Goal: Task Accomplishment & Management: Use online tool/utility

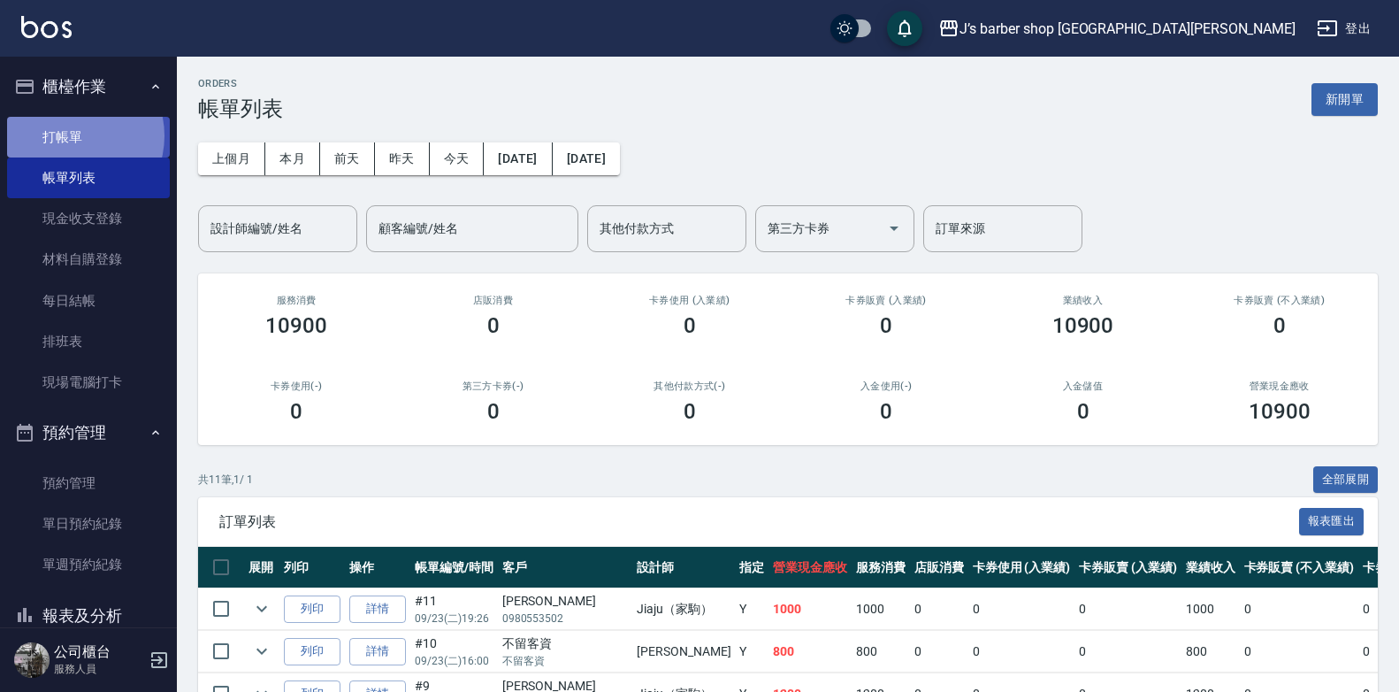
click at [69, 135] on link "打帳單" at bounding box center [88, 137] width 163 height 41
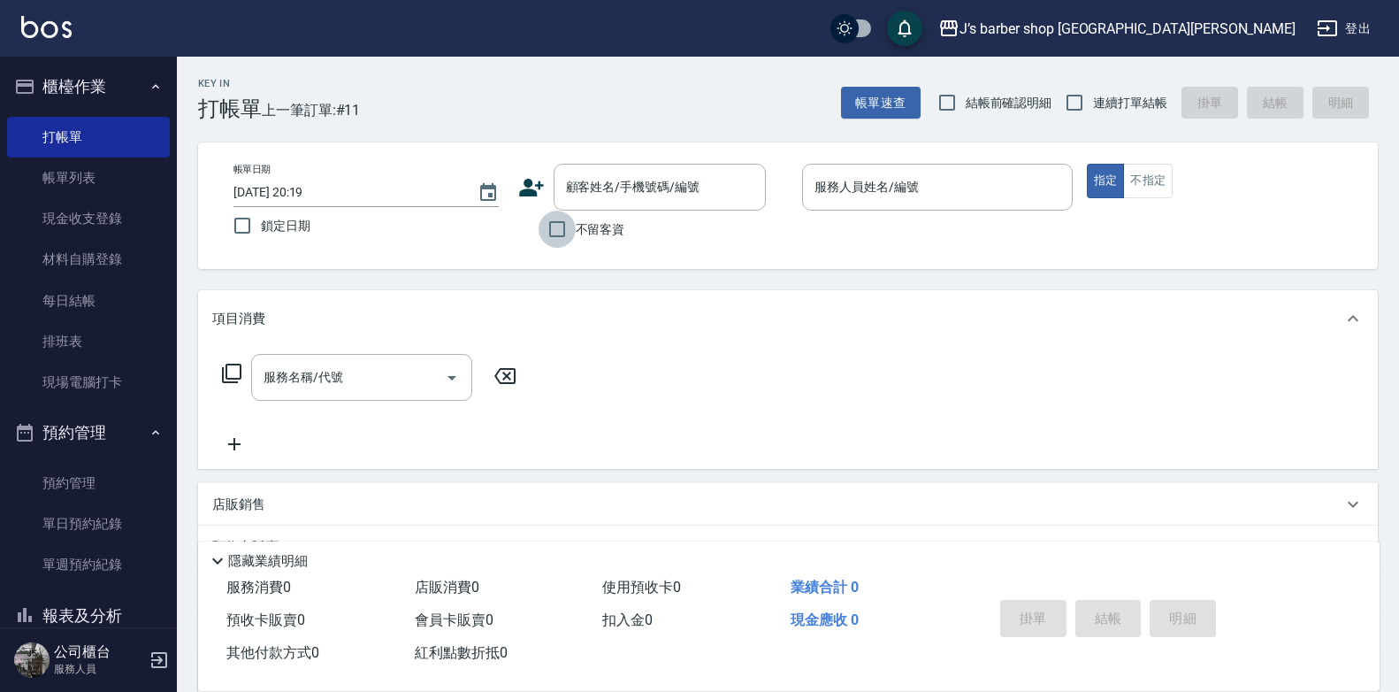
click at [559, 229] on input "不留客資" at bounding box center [557, 229] width 37 height 37
checkbox input "true"
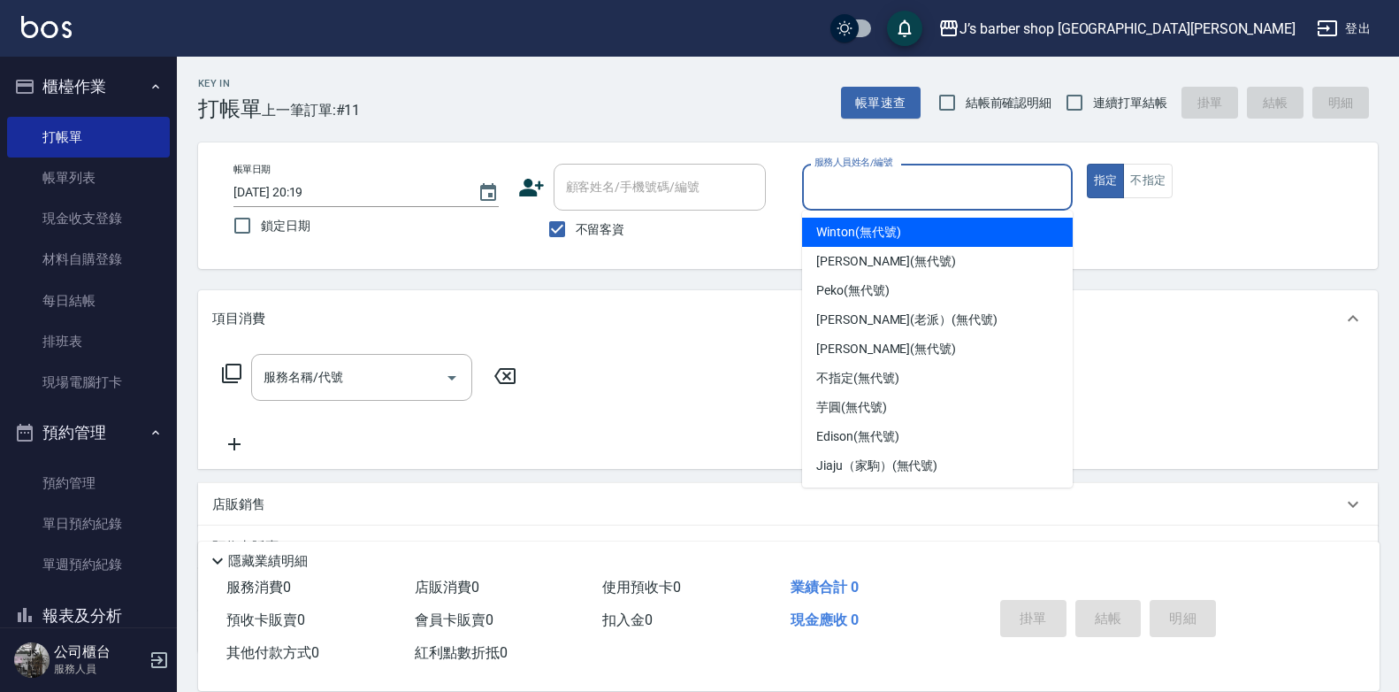
click at [856, 185] on input "服務人員姓名/編號" at bounding box center [937, 187] width 255 height 31
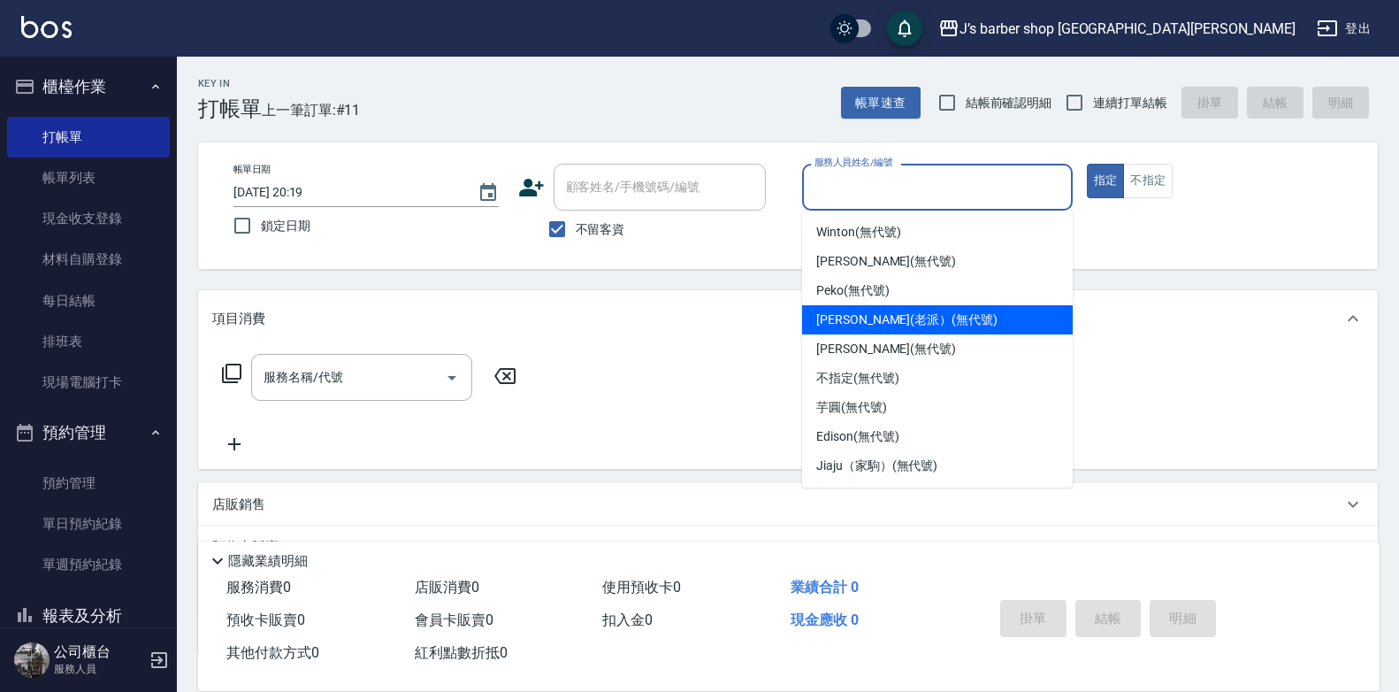
click at [875, 324] on span "[PERSON_NAME](老派） (無代號)" at bounding box center [906, 319] width 181 height 19
type input "[PERSON_NAME](老派）(無代號)"
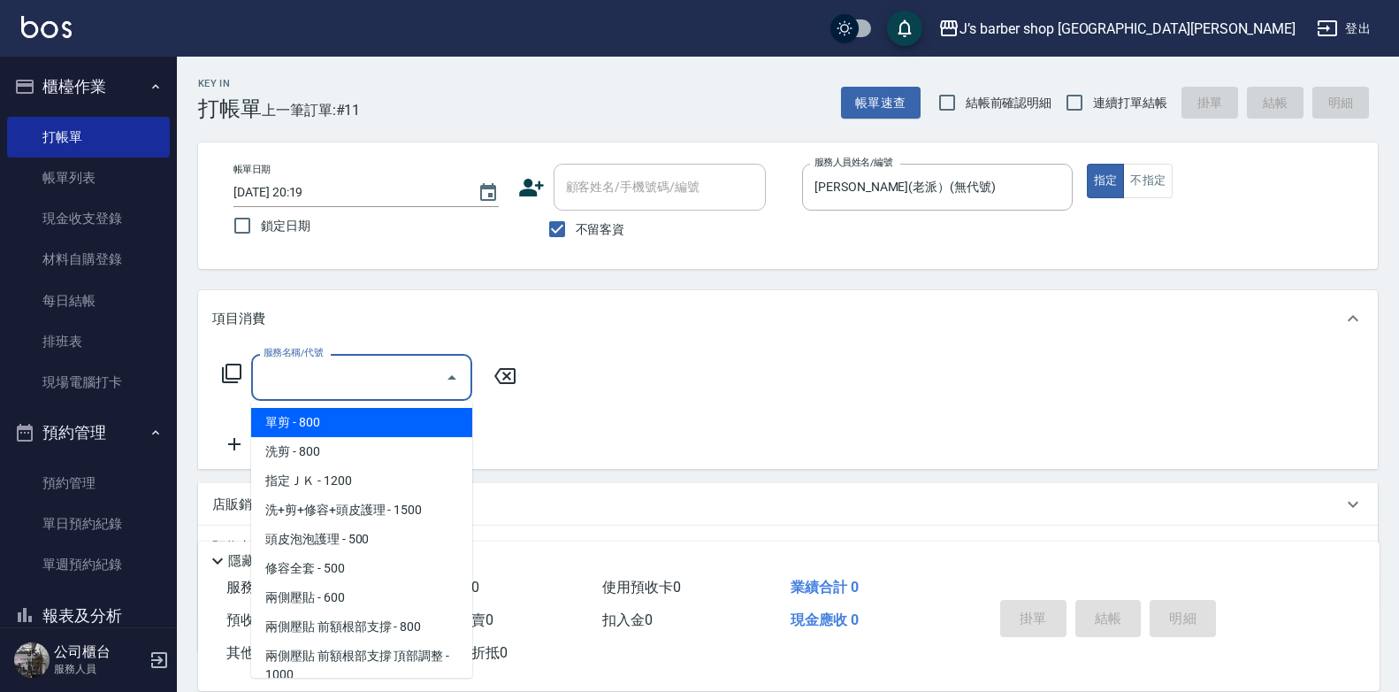
click at [370, 380] on input "服務名稱/代號" at bounding box center [348, 377] width 179 height 31
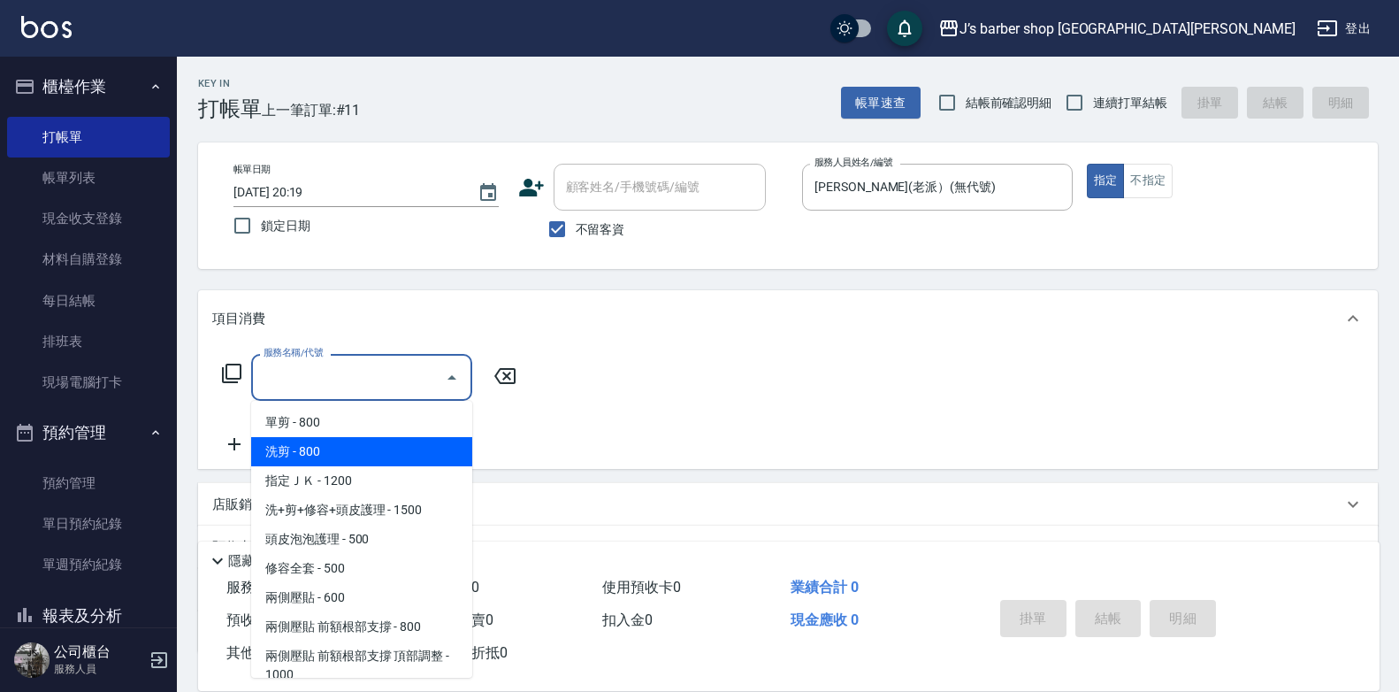
click at [315, 440] on span "洗剪 - 800" at bounding box center [361, 451] width 221 height 29
type input "洗剪(101)"
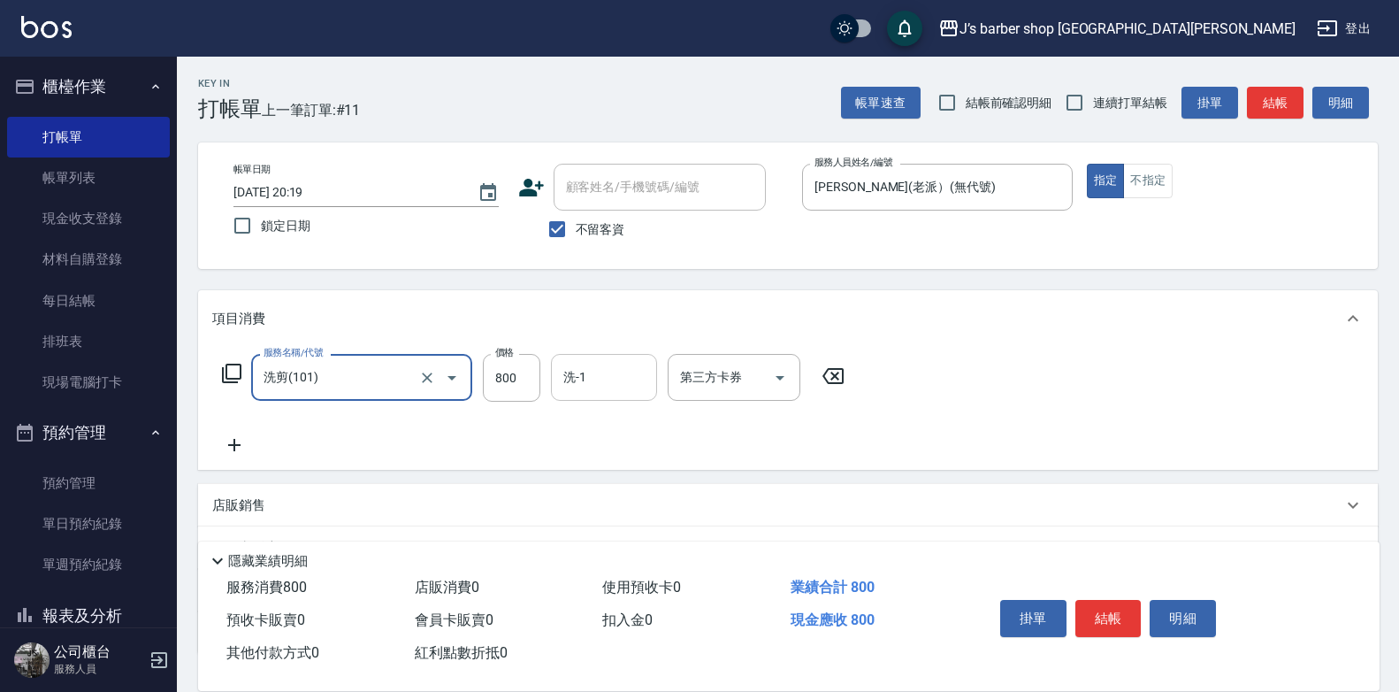
click at [621, 382] on input "洗-1" at bounding box center [604, 377] width 90 height 31
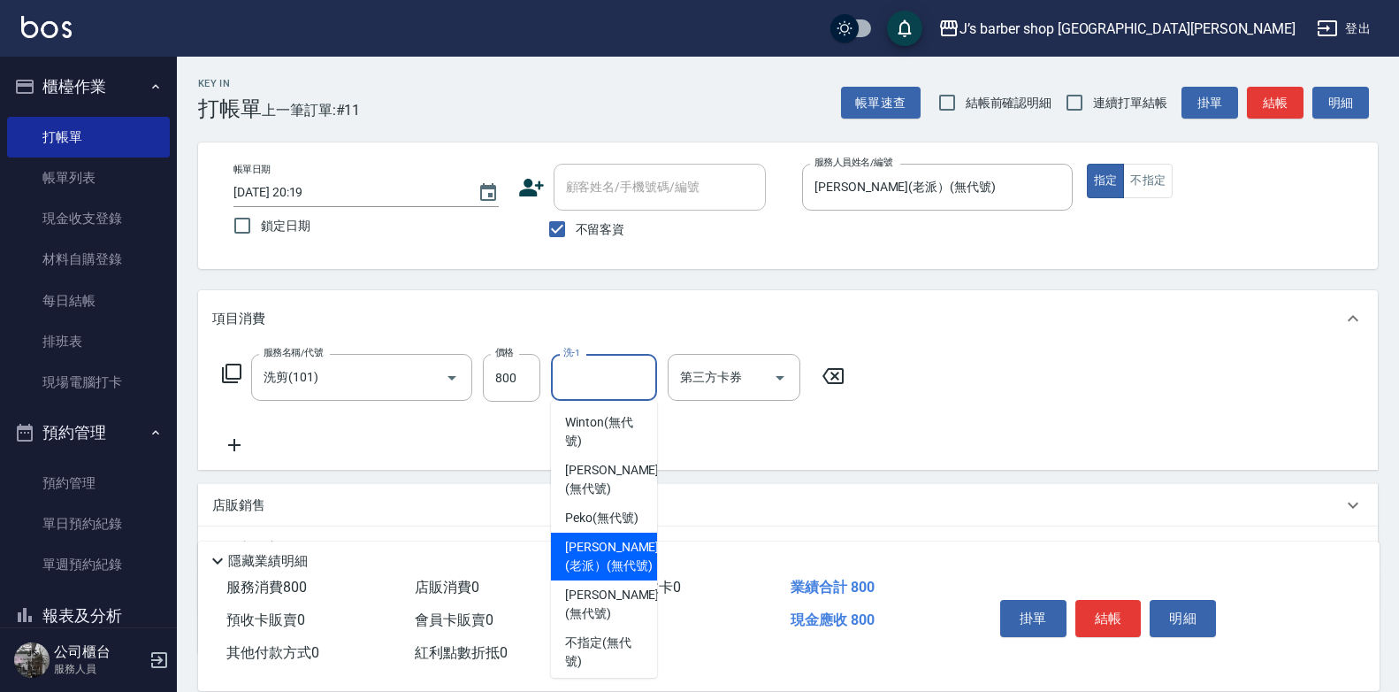
click at [589, 554] on div "[PERSON_NAME](老派） (無代號)" at bounding box center [604, 556] width 106 height 48
type input "[PERSON_NAME](老派）(無代號)"
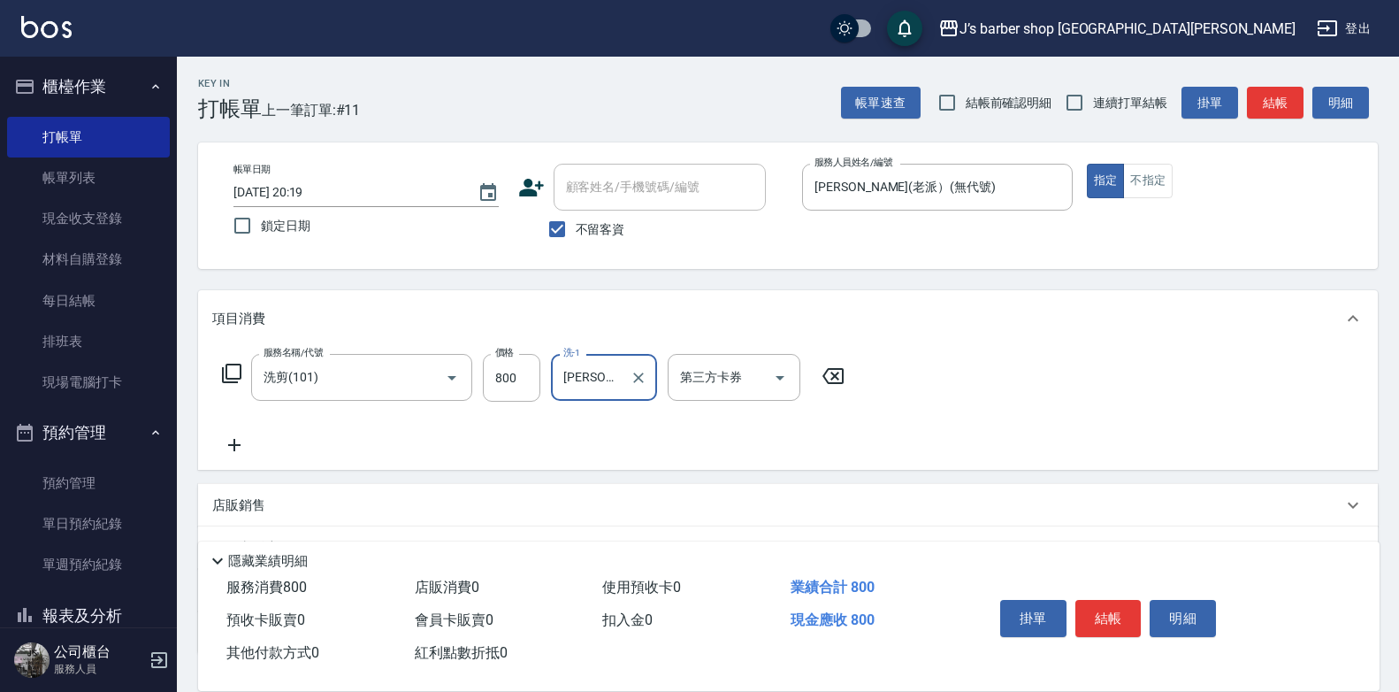
click at [1107, 618] on button "結帳" at bounding box center [1109, 618] width 66 height 37
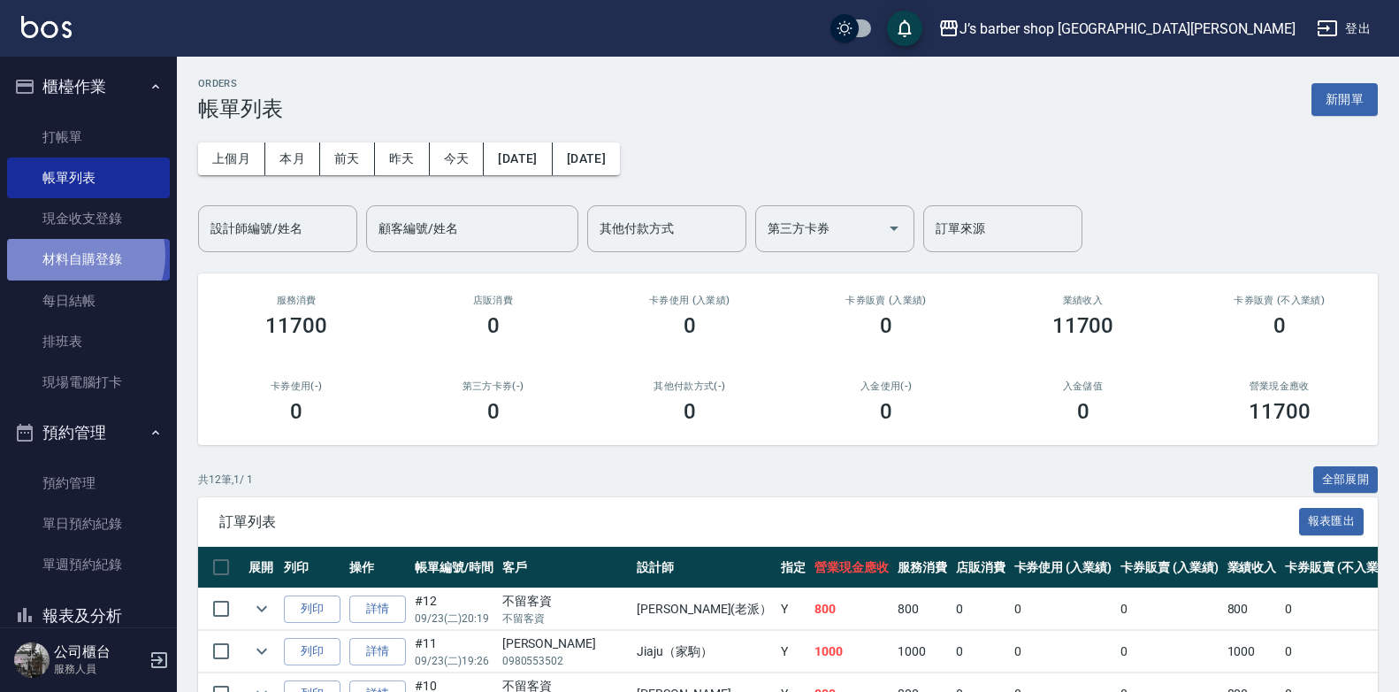
click at [80, 255] on link "材料自購登錄" at bounding box center [88, 259] width 163 height 41
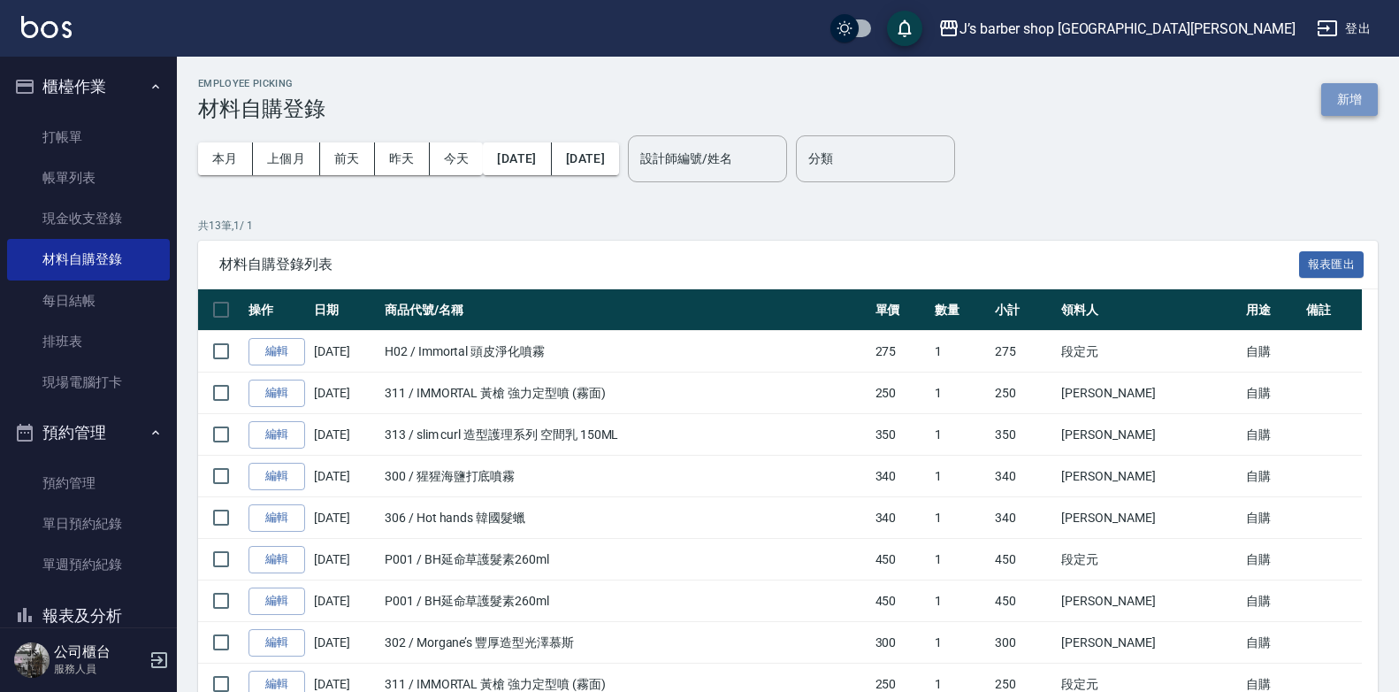
click at [1343, 96] on button "新增" at bounding box center [1349, 99] width 57 height 33
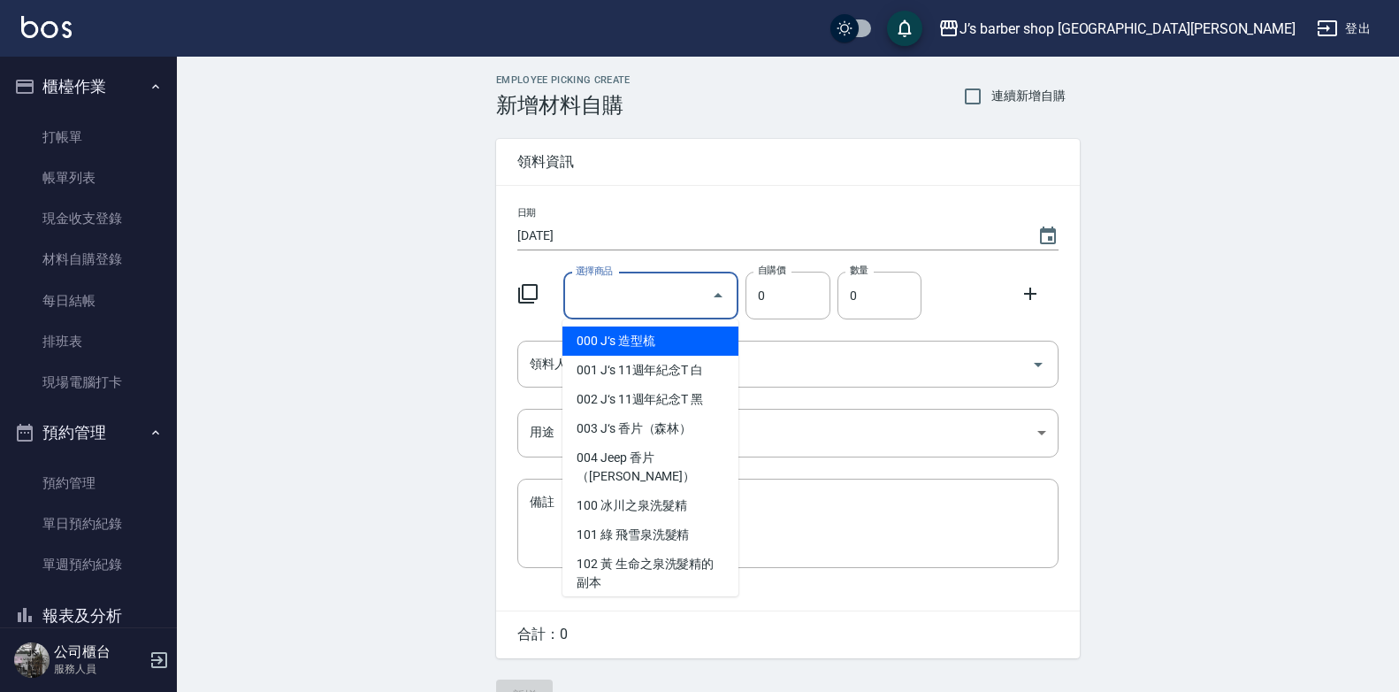
click at [693, 303] on input "選擇商品" at bounding box center [638, 295] width 134 height 31
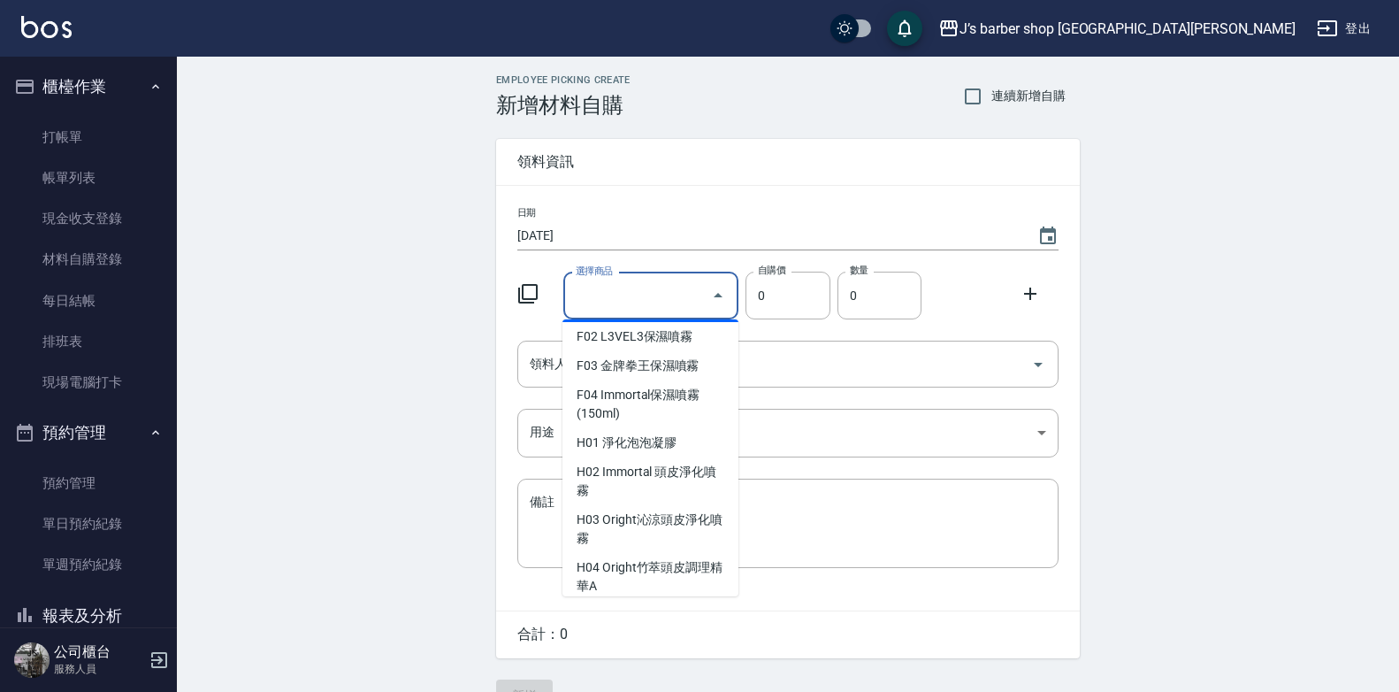
scroll to position [1504, 0]
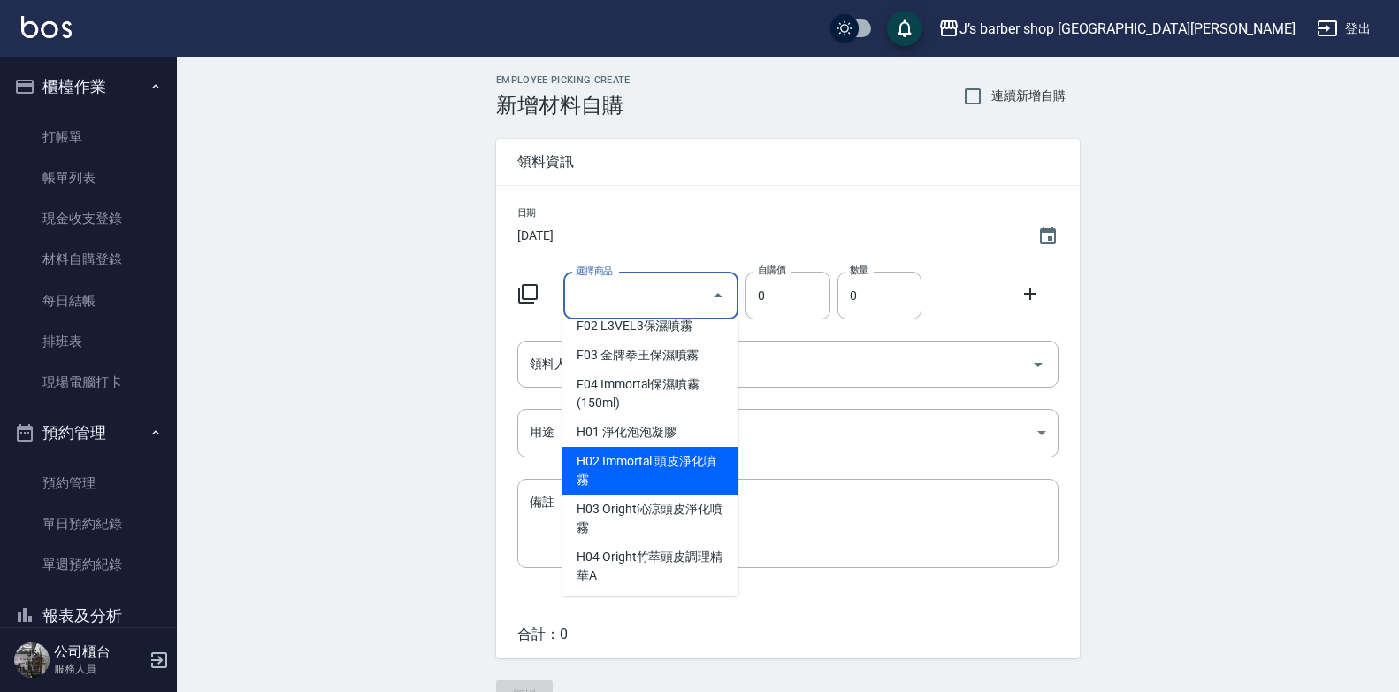
click at [637, 482] on li "H02 Immortal 頭皮淨化噴霧" at bounding box center [651, 471] width 176 height 48
type input "Immortal 頭皮淨化噴霧"
type input "275"
type input "1"
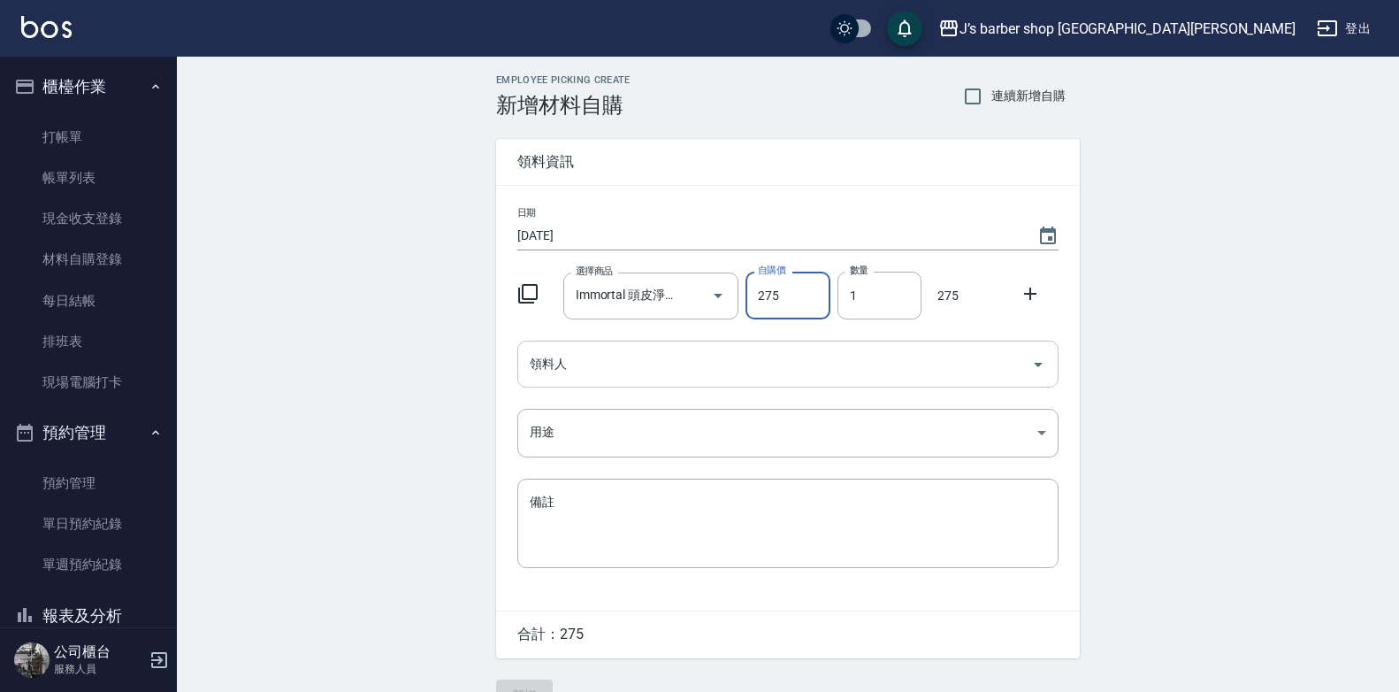
click at [558, 370] on input "領料人" at bounding box center [774, 363] width 499 height 31
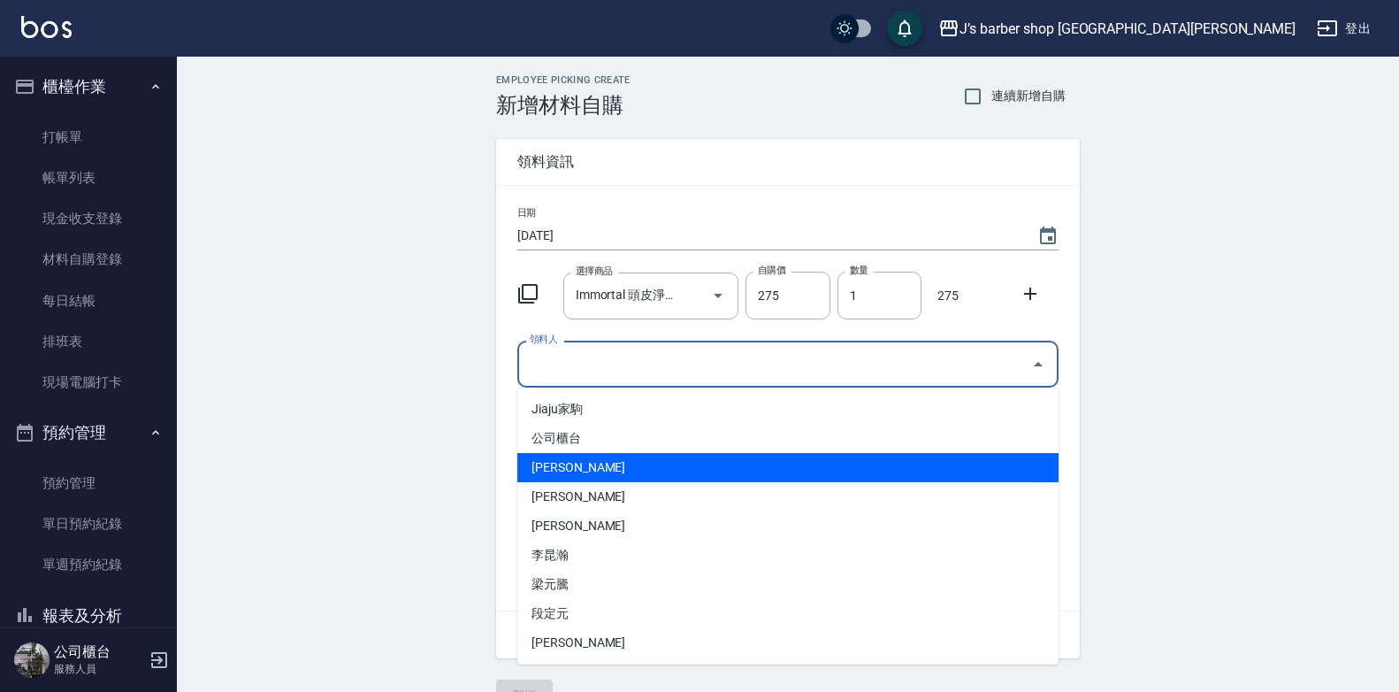
click at [571, 463] on li "[PERSON_NAME]" at bounding box center [787, 467] width 541 height 29
type input "[PERSON_NAME]"
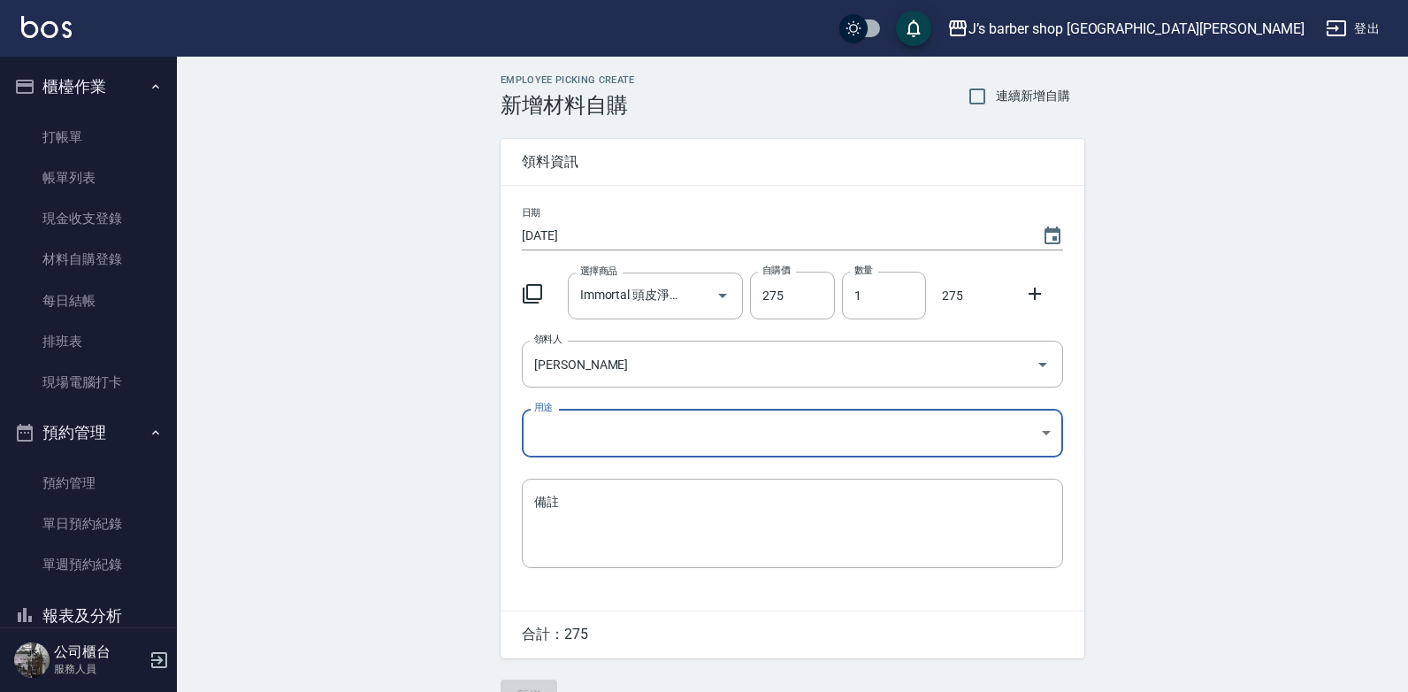
click at [555, 433] on body "J’s barber shop 台中大隆 登出 櫃檯作業 打帳單 帳單列表 現金收支登錄 材料自購登錄 每日結帳 排班表 現場電腦打卡 預約管理 預約管理 單…" at bounding box center [704, 364] width 1408 height 729
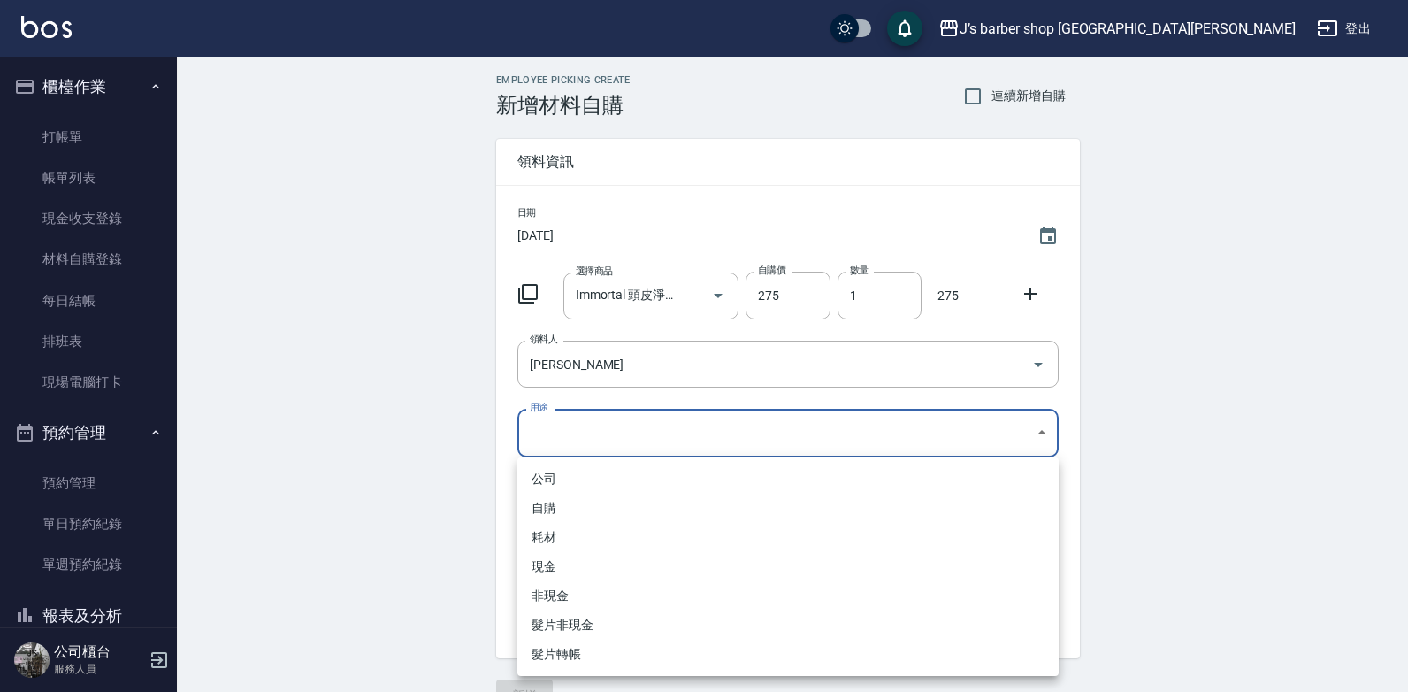
click at [569, 501] on li "自購" at bounding box center [787, 508] width 541 height 29
type input "自購"
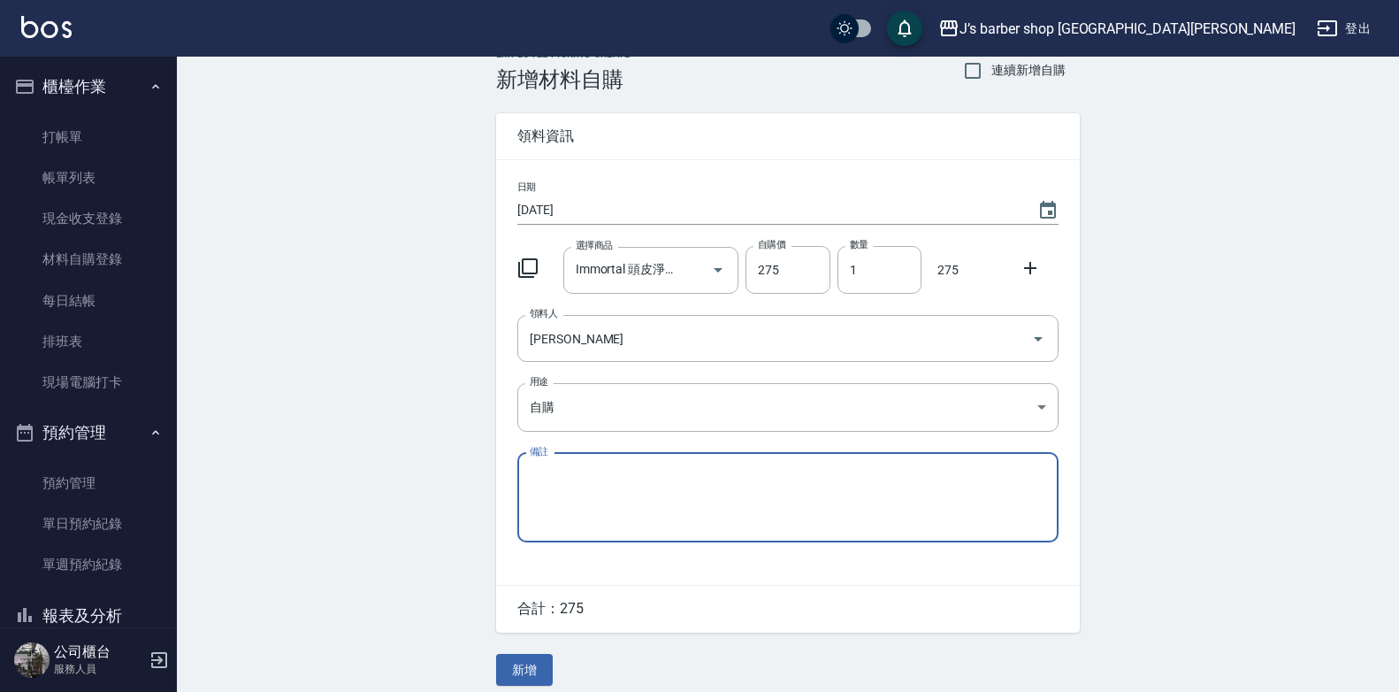
scroll to position [40, 0]
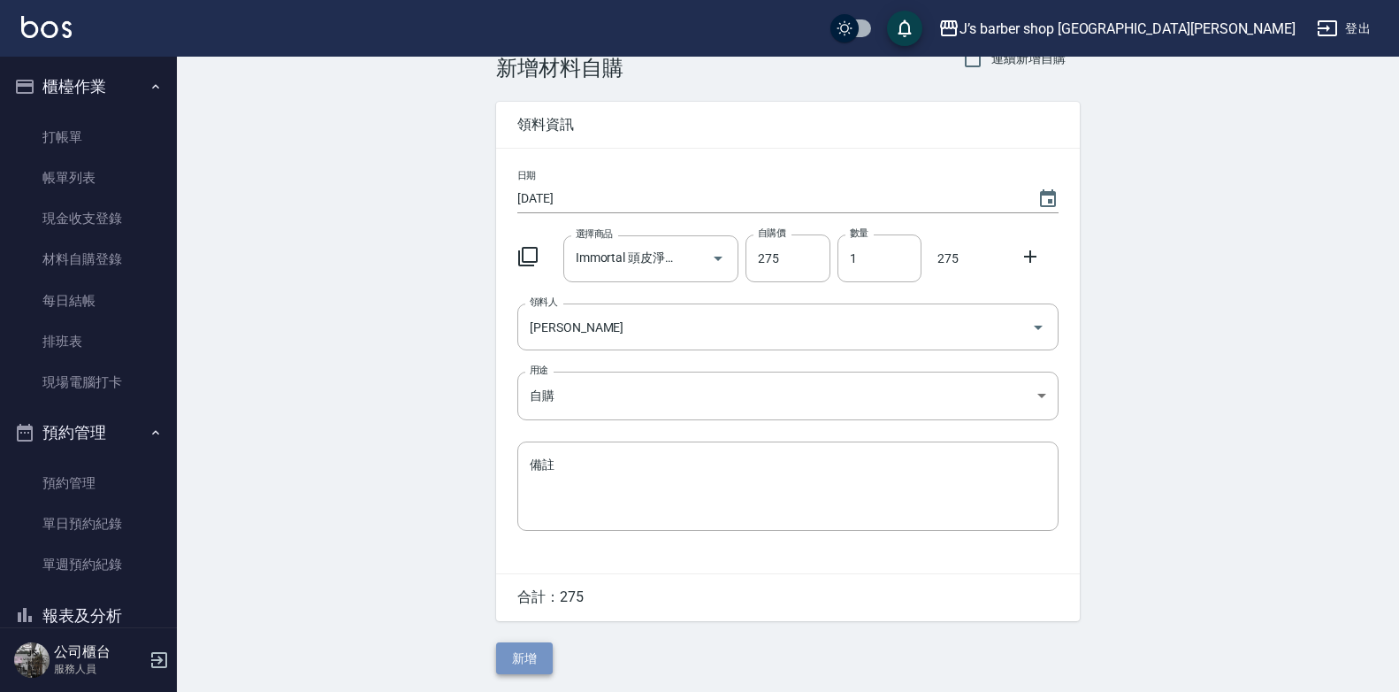
click at [526, 645] on button "新增" at bounding box center [524, 658] width 57 height 33
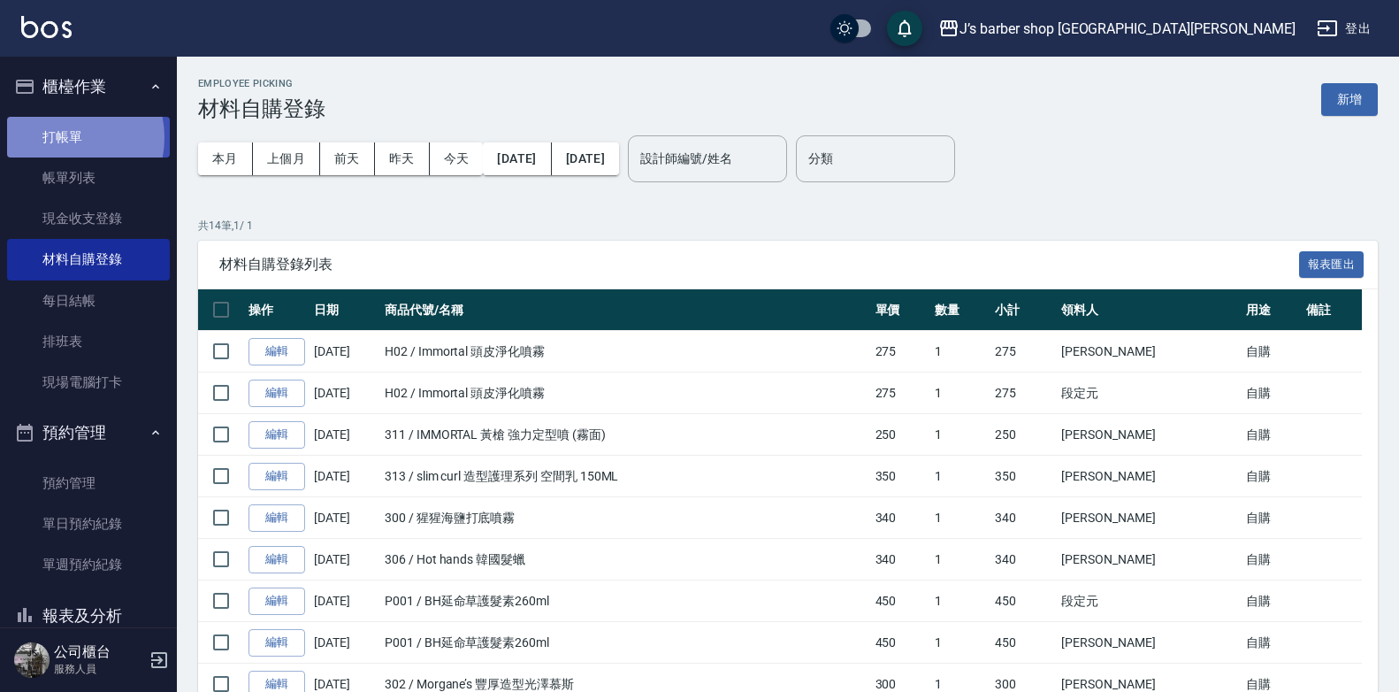
click at [60, 137] on link "打帳單" at bounding box center [88, 137] width 163 height 41
